Goal: Task Accomplishment & Management: Use online tool/utility

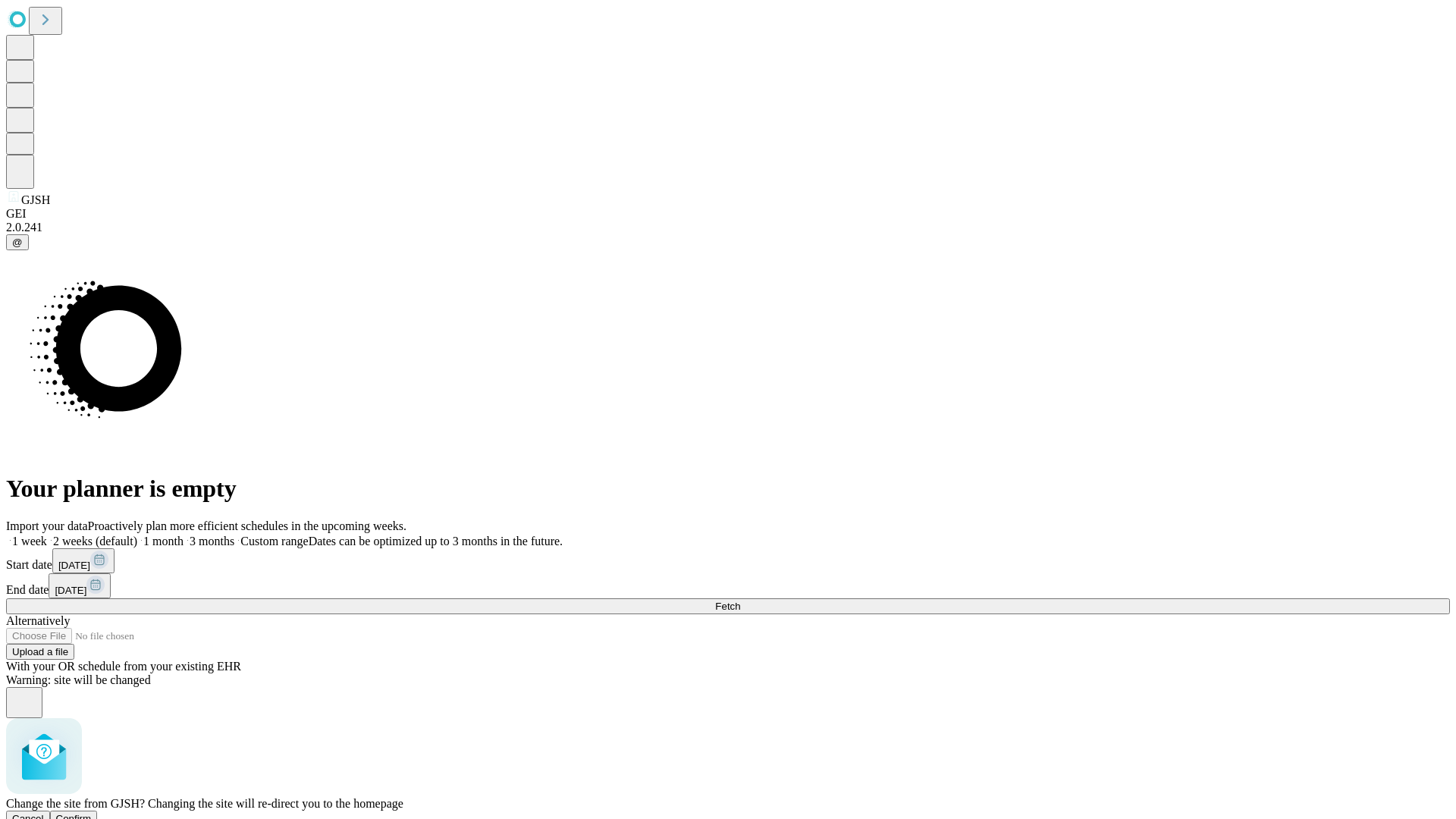
click at [92, 813] on span "Confirm" at bounding box center [73, 819] width 36 height 11
click at [137, 535] on label "2 weeks (default)" at bounding box center [92, 541] width 90 height 13
click at [740, 601] on span "Fetch" at bounding box center [727, 606] width 25 height 11
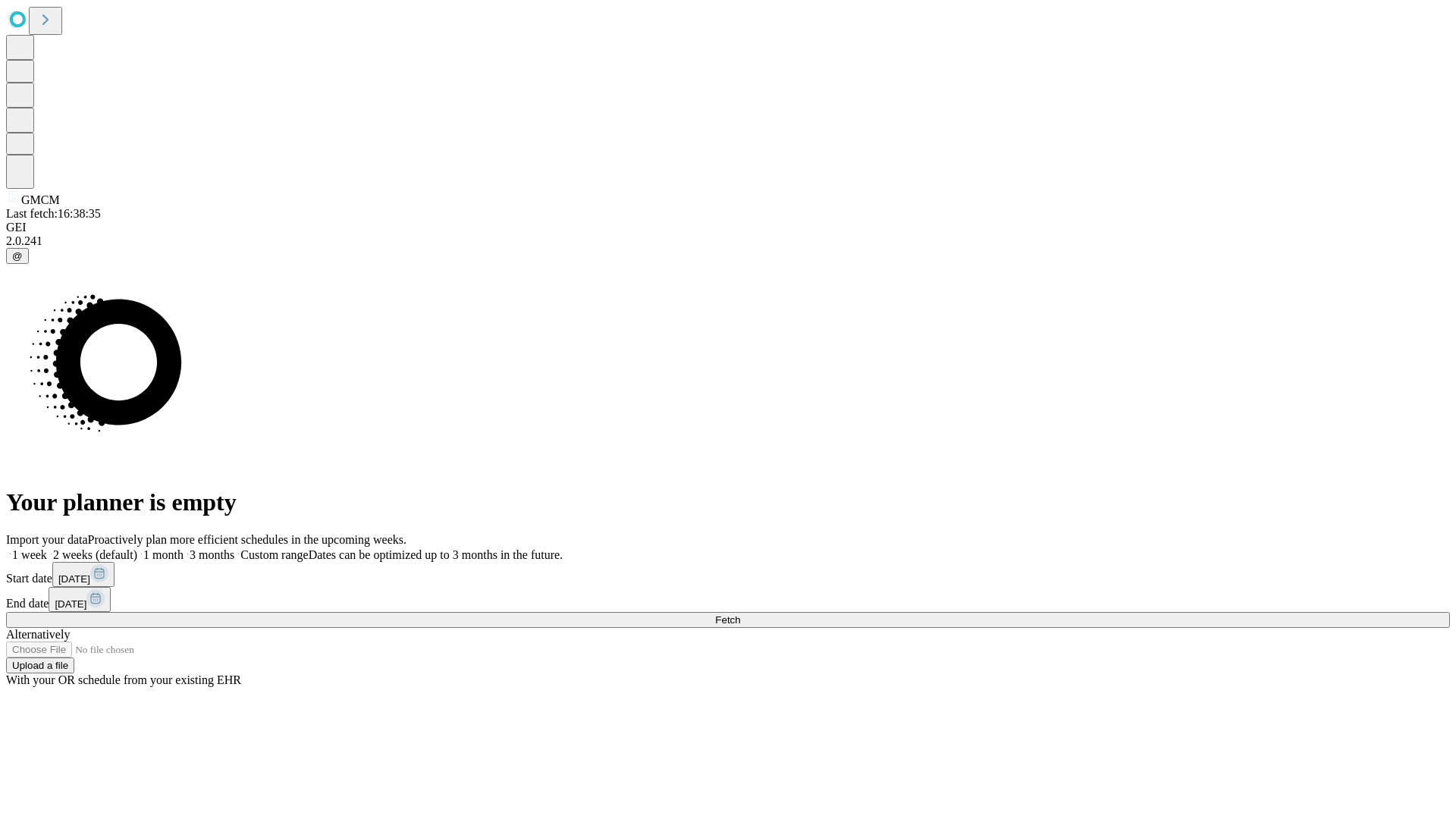
click at [137, 548] on label "2 weeks (default)" at bounding box center [92, 554] width 90 height 13
click at [740, 614] on span "Fetch" at bounding box center [727, 620] width 25 height 11
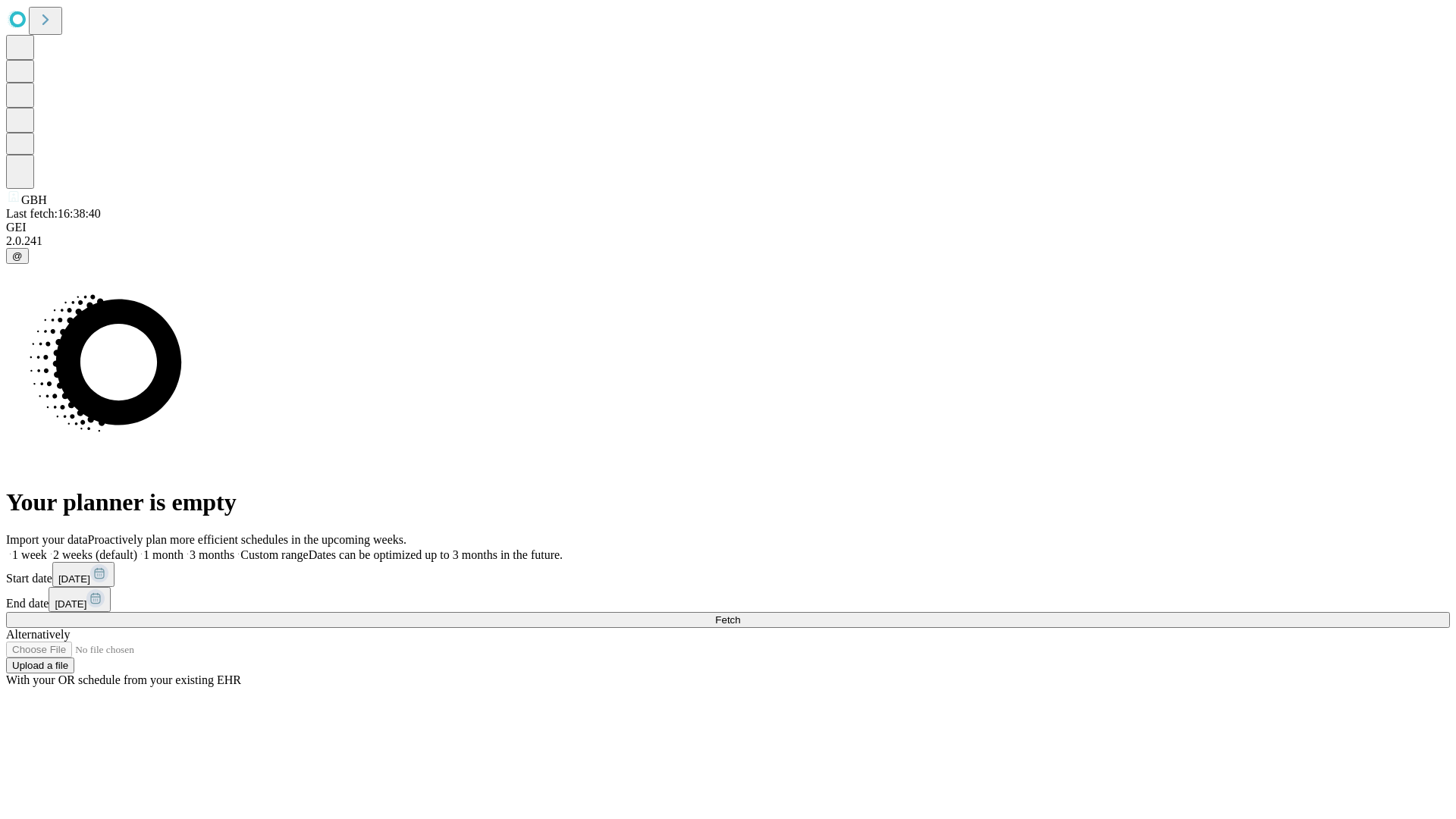
click at [137, 548] on label "2 weeks (default)" at bounding box center [92, 554] width 90 height 13
click at [740, 614] on span "Fetch" at bounding box center [727, 620] width 25 height 11
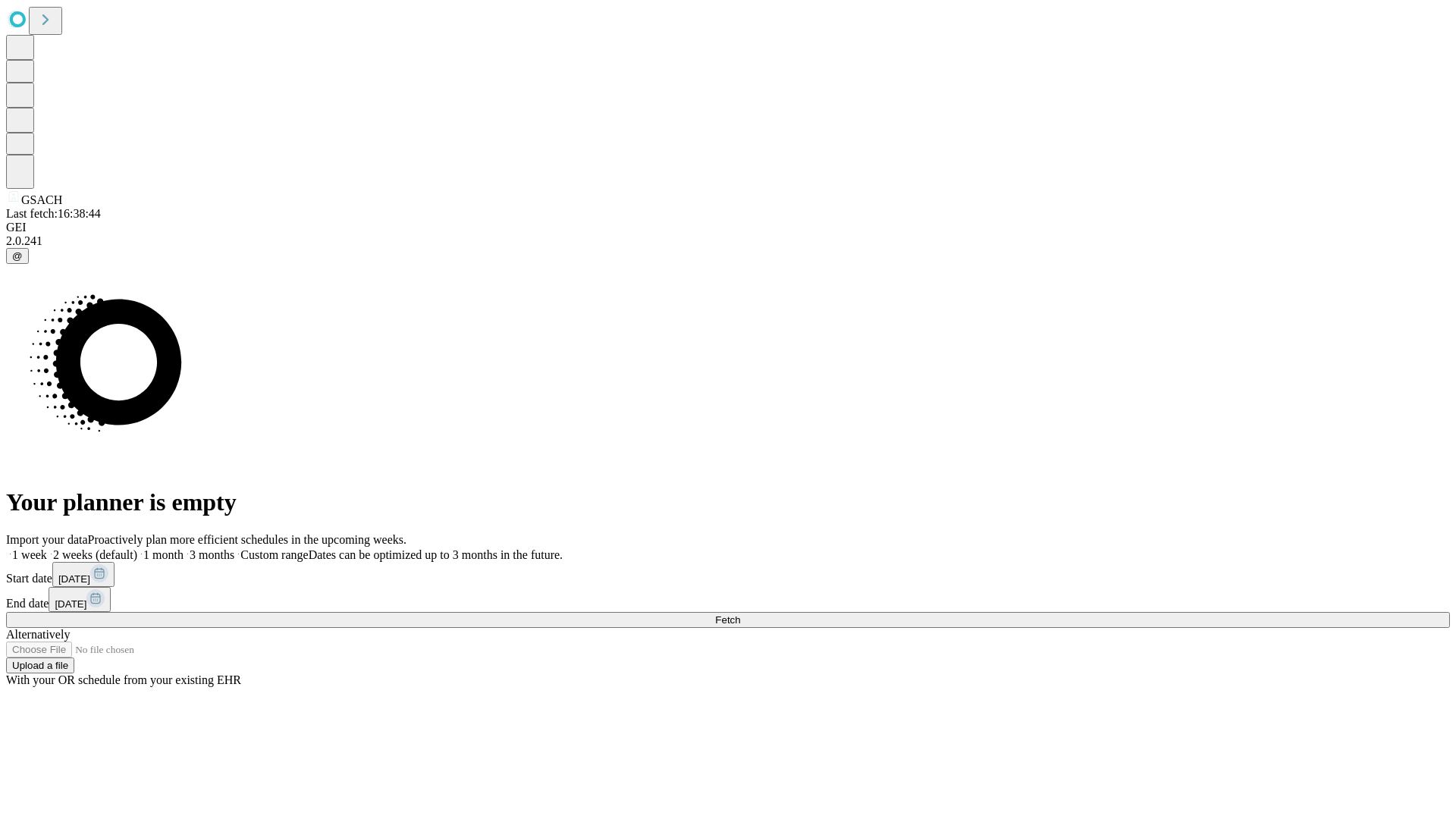
click at [137, 548] on label "2 weeks (default)" at bounding box center [92, 554] width 90 height 13
click at [740, 614] on span "Fetch" at bounding box center [727, 620] width 25 height 11
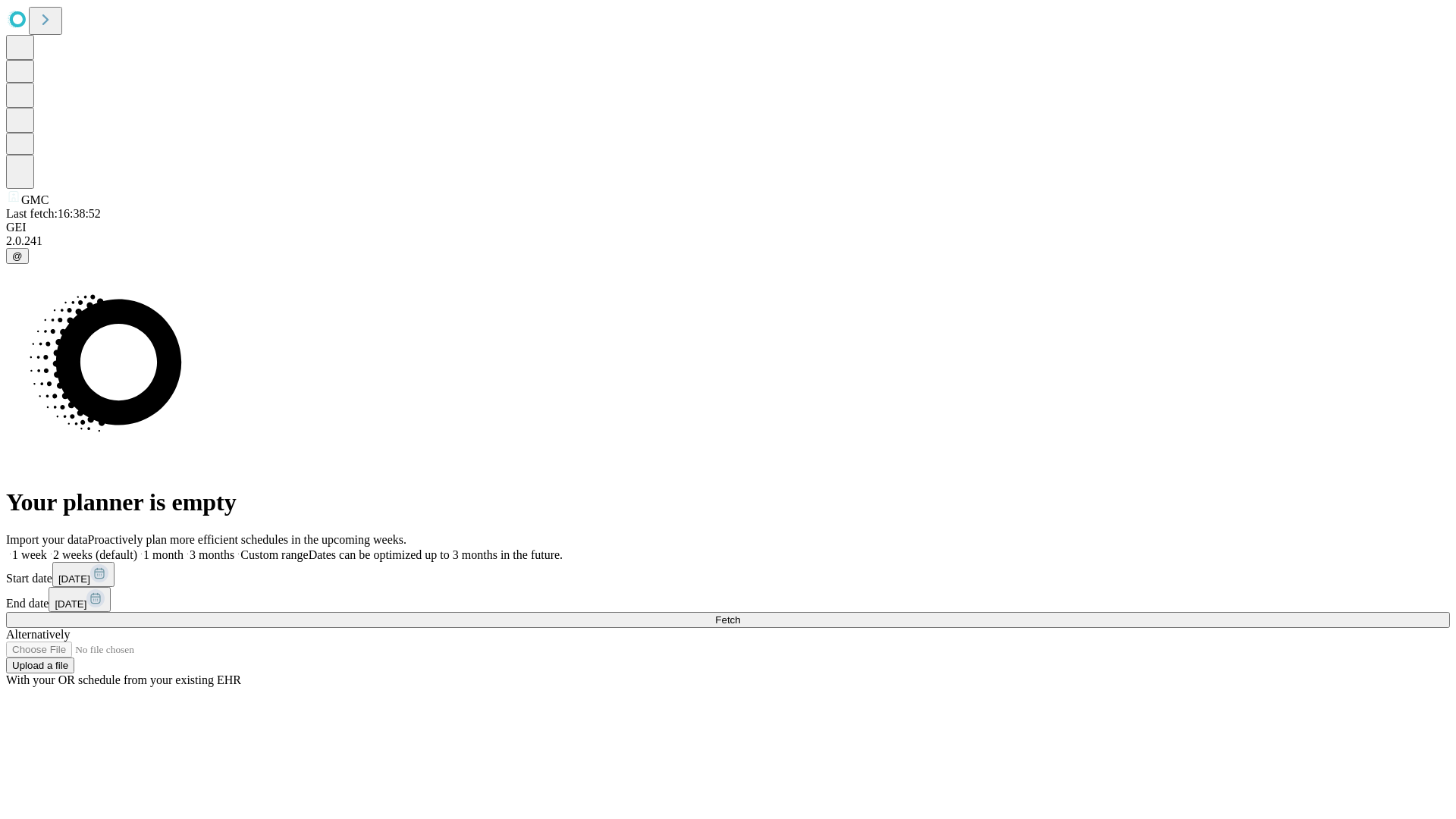
click at [137, 548] on label "2 weeks (default)" at bounding box center [92, 554] width 90 height 13
click at [740, 614] on span "Fetch" at bounding box center [727, 620] width 25 height 11
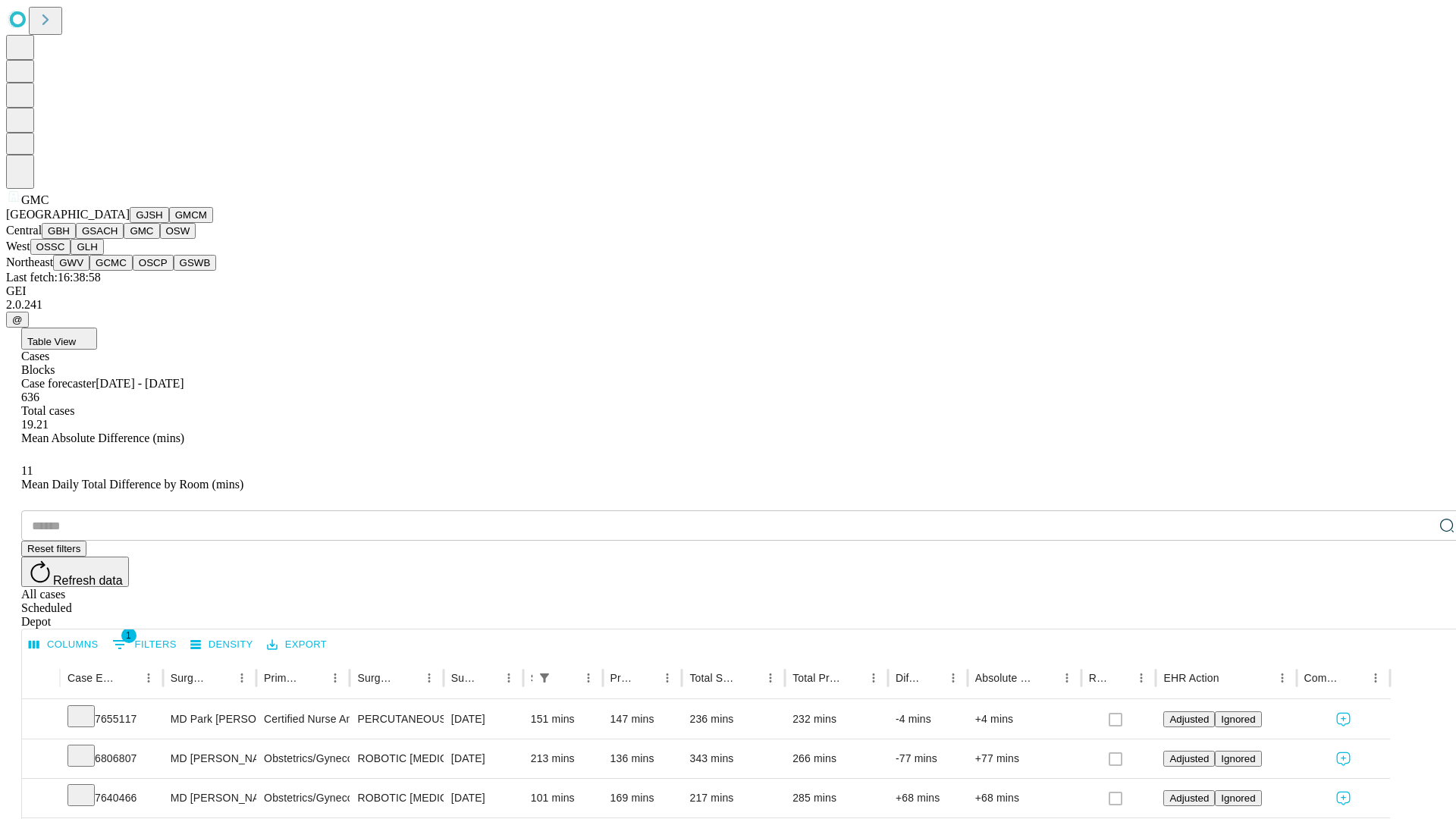
click at [160, 239] on button "OSW" at bounding box center [178, 231] width 37 height 16
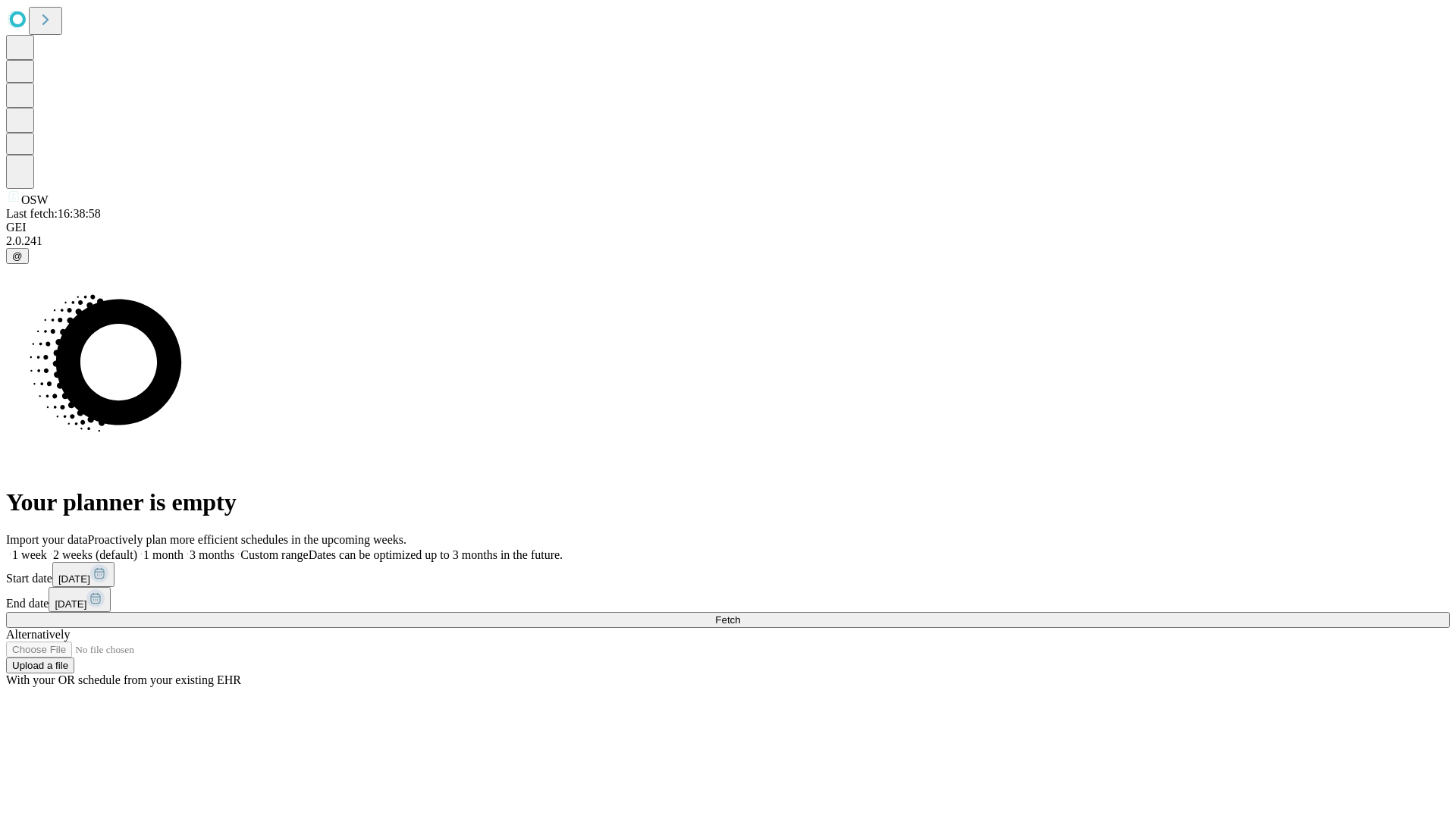
click at [137, 548] on label "2 weeks (default)" at bounding box center [92, 554] width 90 height 13
click at [740, 614] on span "Fetch" at bounding box center [727, 620] width 25 height 11
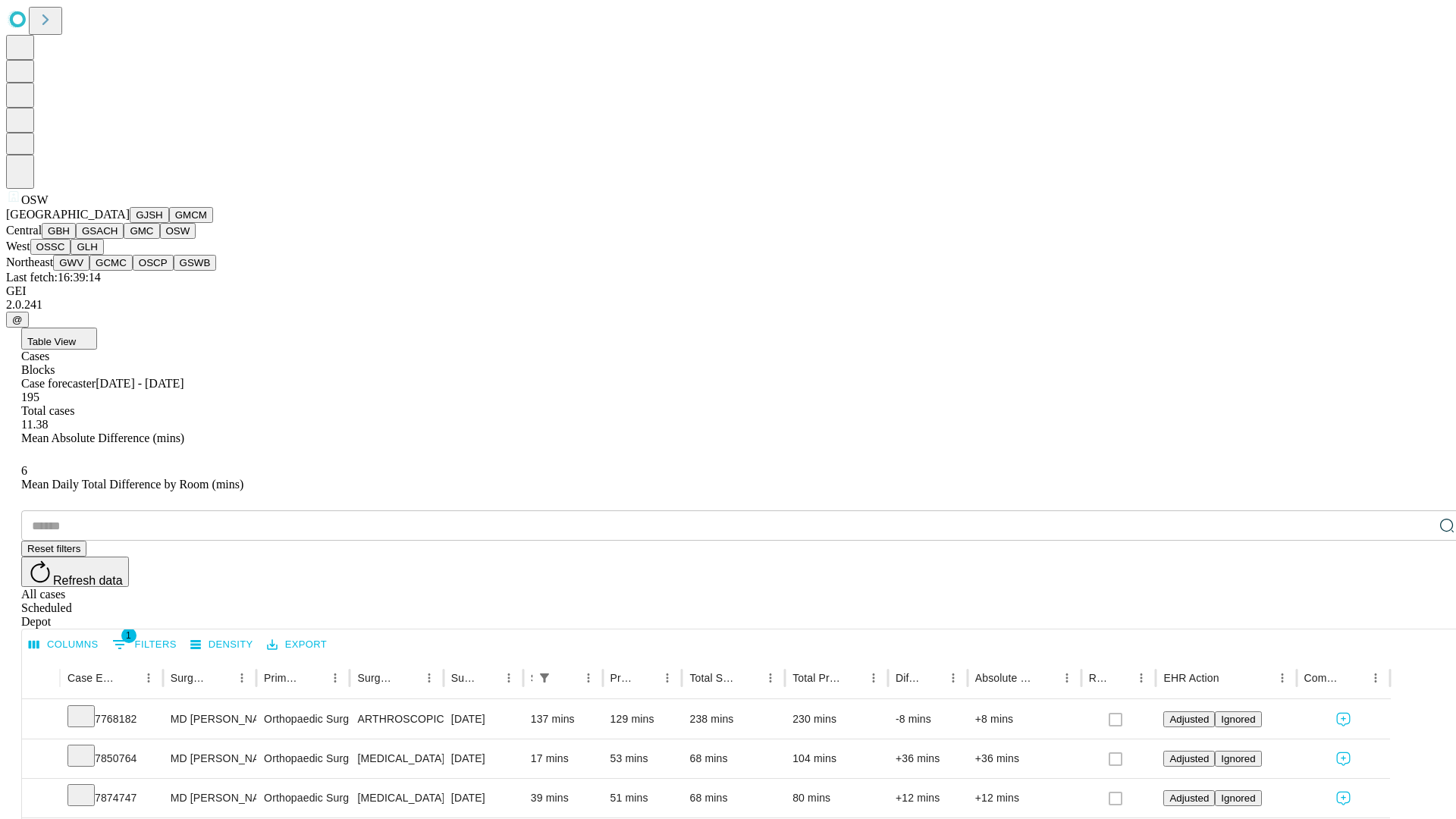
click at [71, 255] on button "OSSC" at bounding box center [50, 247] width 41 height 16
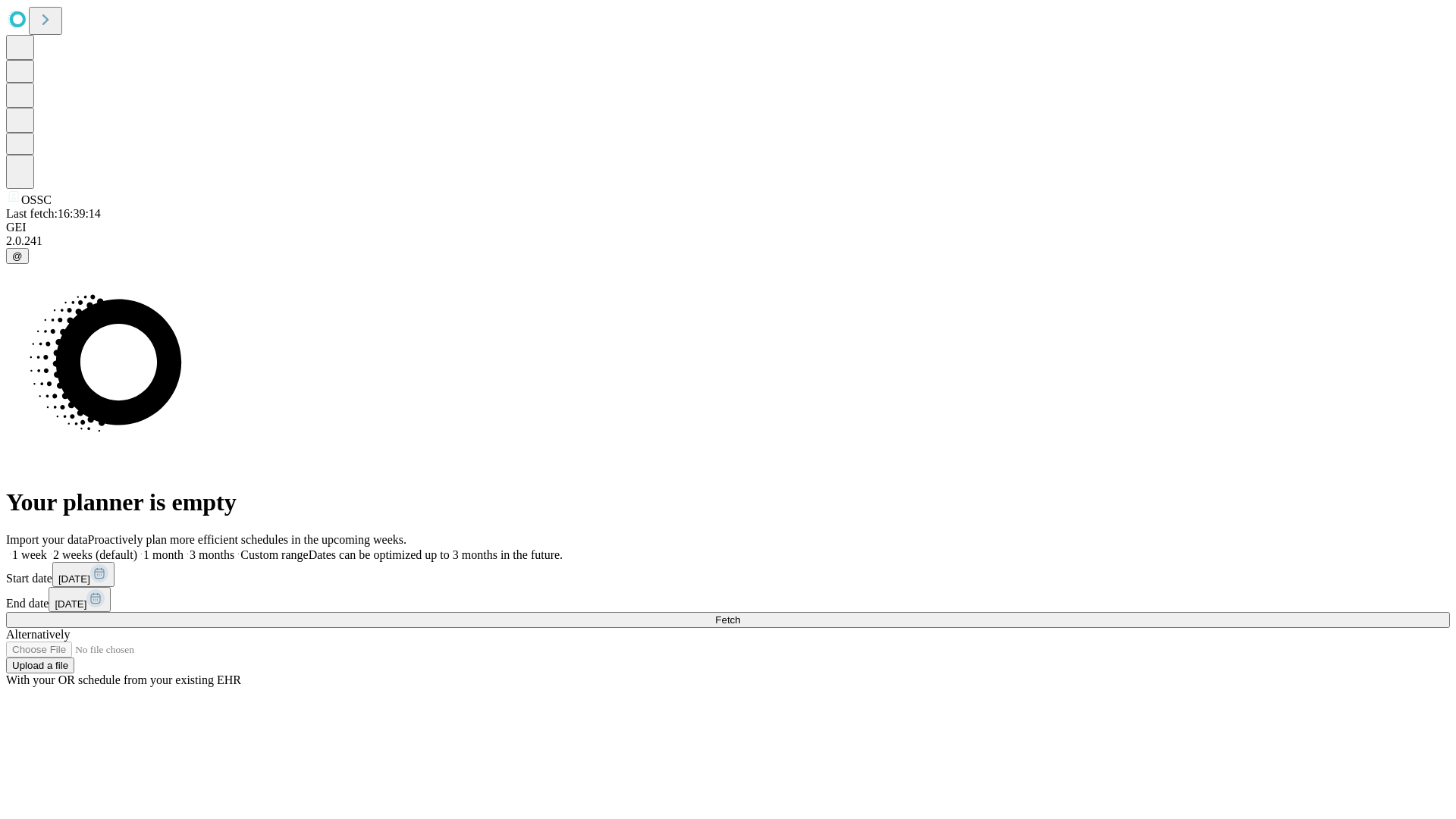
click at [137, 548] on label "2 weeks (default)" at bounding box center [92, 554] width 90 height 13
click at [740, 614] on span "Fetch" at bounding box center [727, 620] width 25 height 11
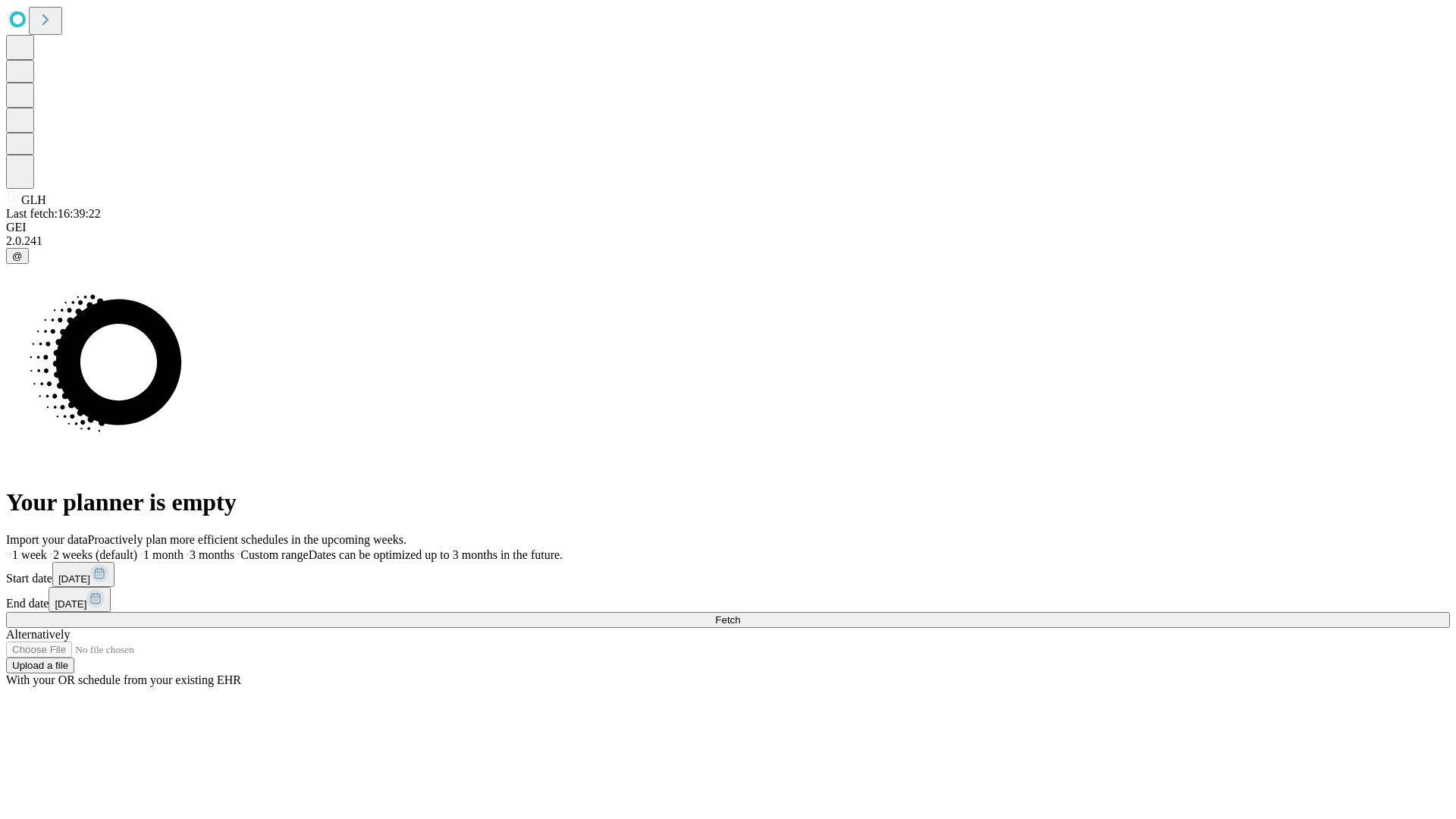
click at [740, 614] on span "Fetch" at bounding box center [727, 620] width 25 height 11
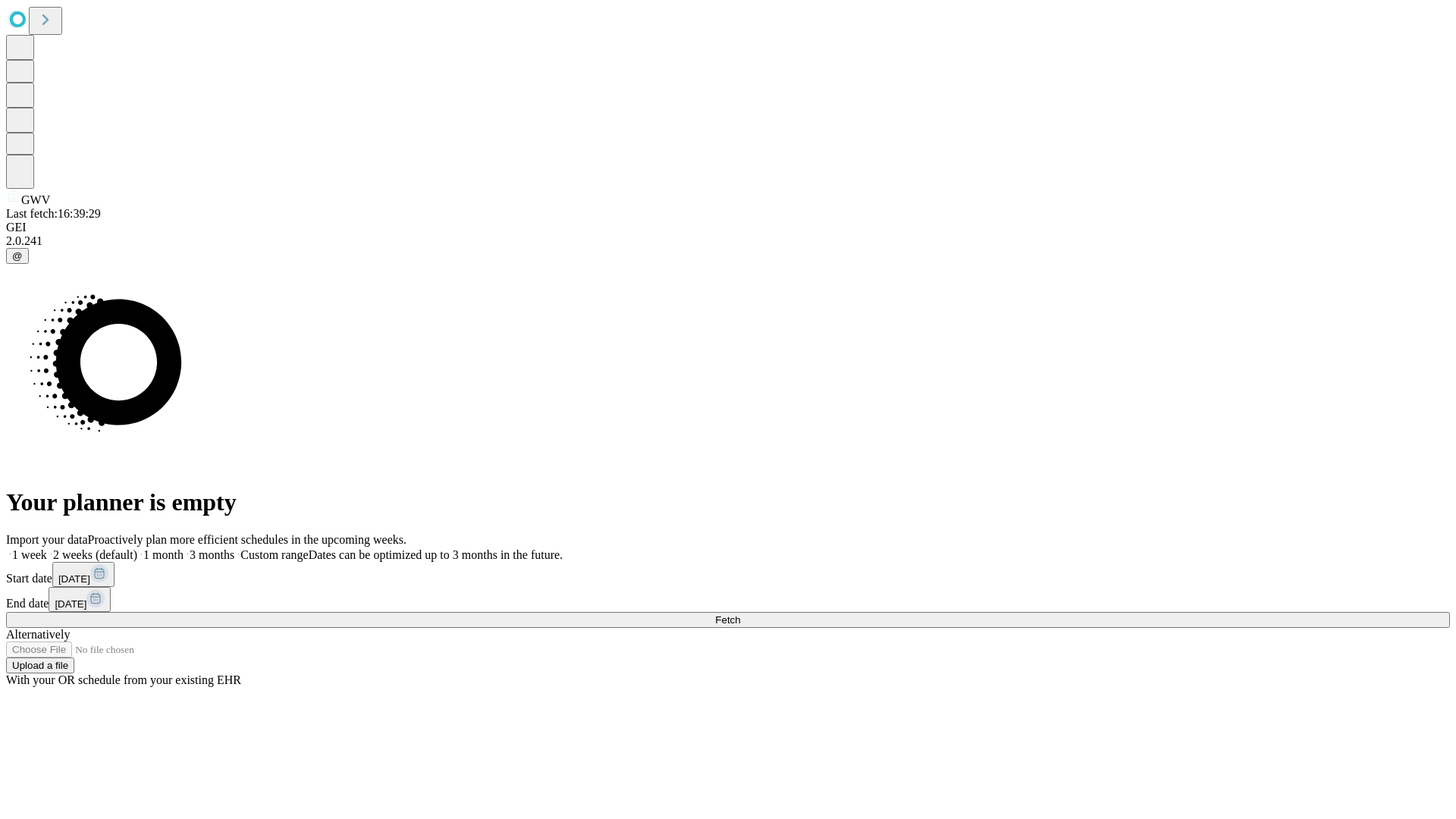
click at [137, 548] on label "2 weeks (default)" at bounding box center [92, 554] width 90 height 13
click at [740, 614] on span "Fetch" at bounding box center [727, 620] width 25 height 11
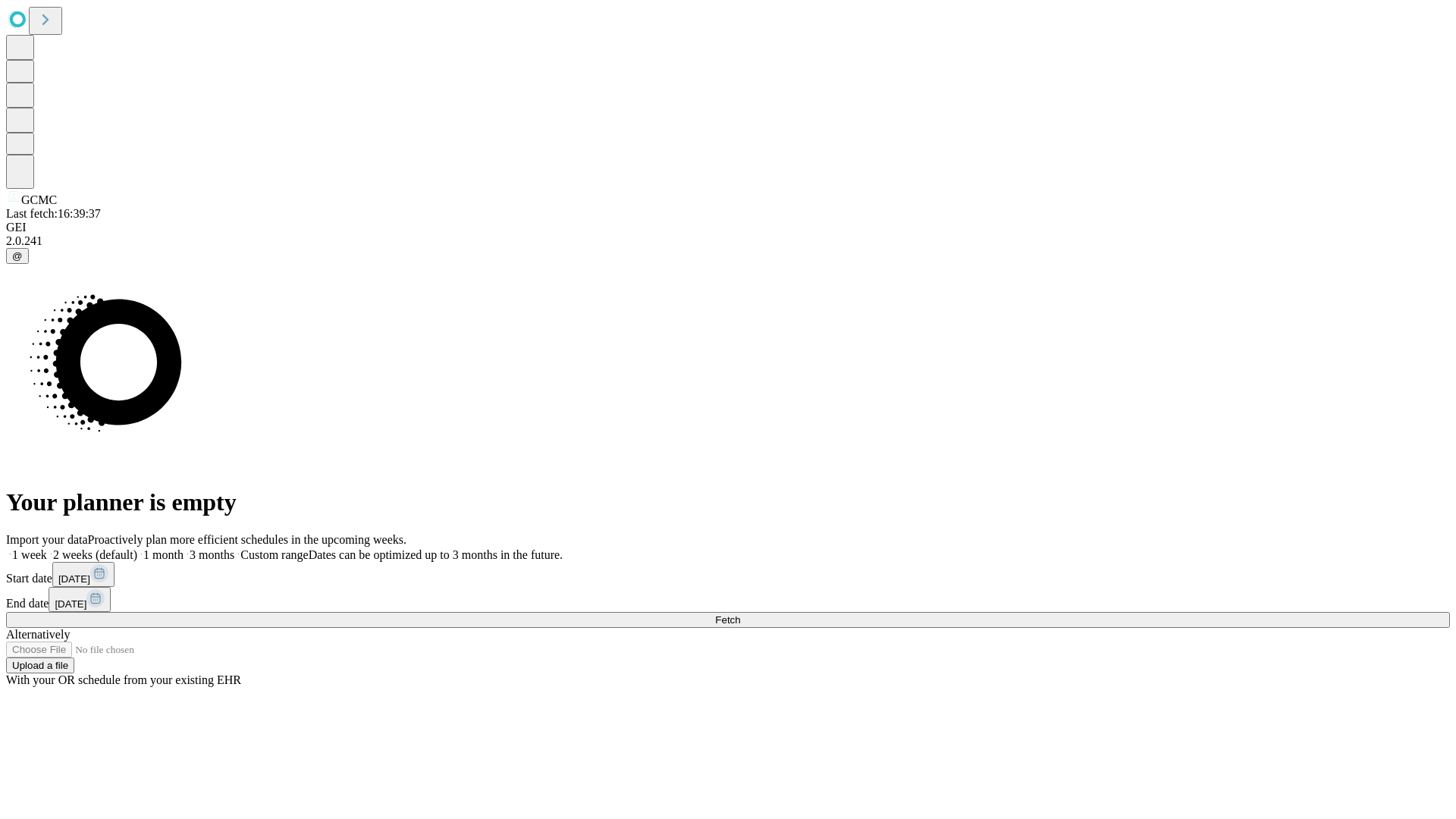
click at [137, 548] on label "2 weeks (default)" at bounding box center [92, 554] width 90 height 13
click at [740, 614] on span "Fetch" at bounding box center [727, 620] width 25 height 11
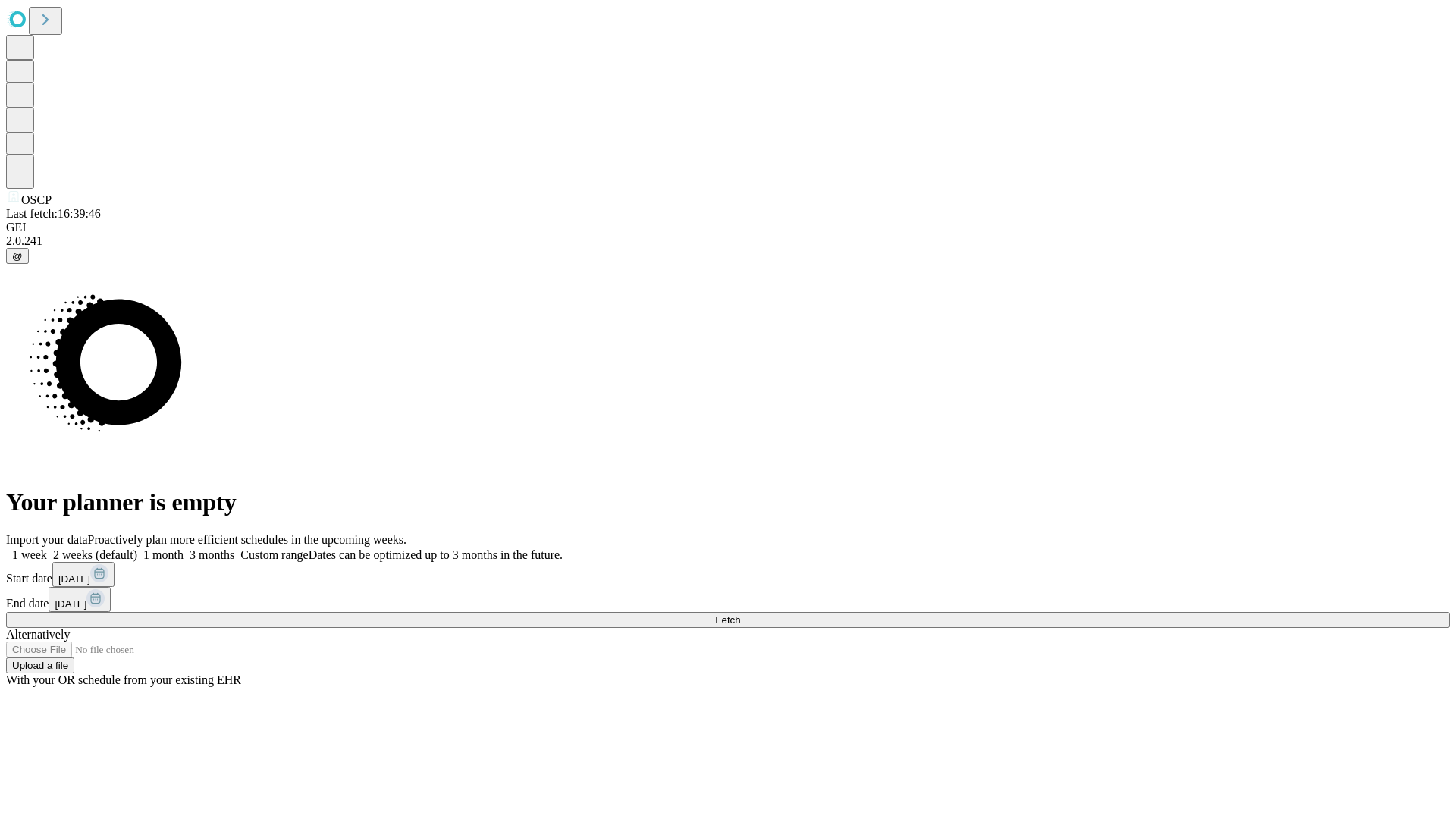
click at [137, 548] on label "2 weeks (default)" at bounding box center [92, 554] width 90 height 13
click at [740, 614] on span "Fetch" at bounding box center [727, 620] width 25 height 11
